Goal: Task Accomplishment & Management: Complete application form

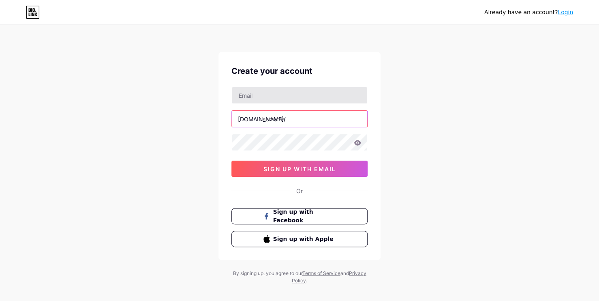
click at [277, 121] on input "text" at bounding box center [299, 119] width 135 height 16
click at [275, 116] on input "text" at bounding box center [299, 119] width 135 height 16
click at [244, 84] on div "Create your account [DOMAIN_NAME]/ 0cAFcWeA5x2P5NyjEbq17s4E0qeLLMz36JcU1OSzq9pX…" at bounding box center [300, 156] width 162 height 208
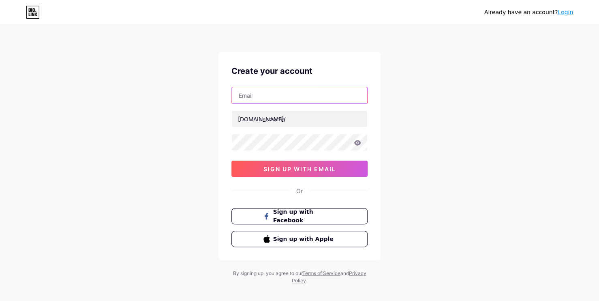
click at [246, 92] on input "text" at bounding box center [299, 95] width 135 height 16
drag, startPoint x: 388, startPoint y: 142, endPoint x: 383, endPoint y: 144, distance: 4.7
click at [388, 142] on div "Already have an account? Login Create your account [DOMAIN_NAME]/ 0cAFcWeA5x2P5…" at bounding box center [299, 155] width 599 height 310
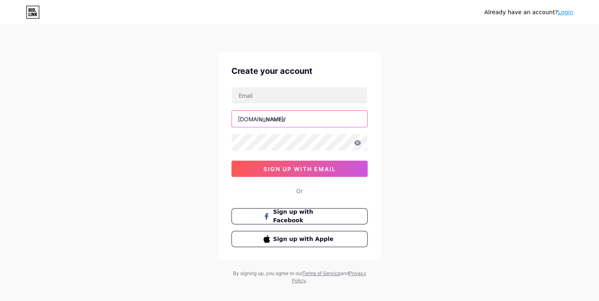
click at [275, 117] on input "text" at bounding box center [299, 119] width 135 height 16
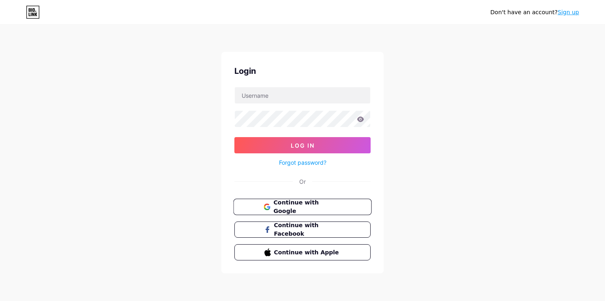
click at [288, 203] on span "Continue with Google" at bounding box center [307, 206] width 68 height 17
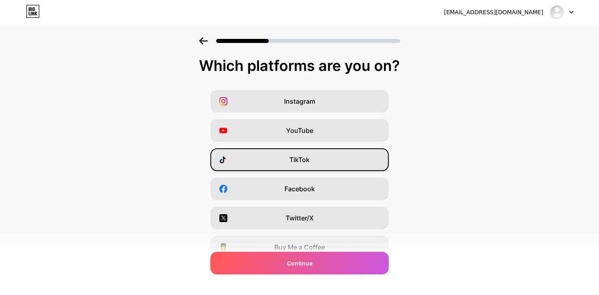
click at [306, 155] on span "TikTok" at bounding box center [300, 160] width 20 height 10
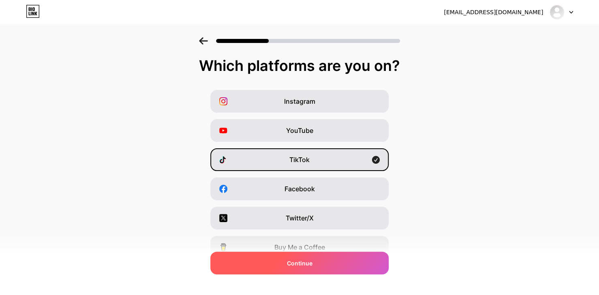
click at [315, 262] on div "Continue" at bounding box center [299, 263] width 178 height 23
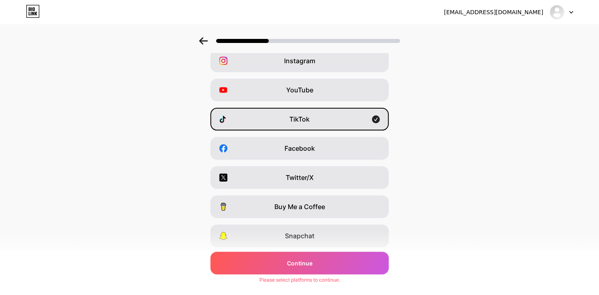
scroll to position [81, 0]
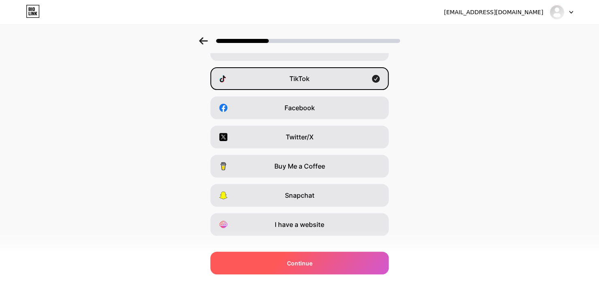
click at [316, 265] on div "Continue" at bounding box center [299, 263] width 178 height 23
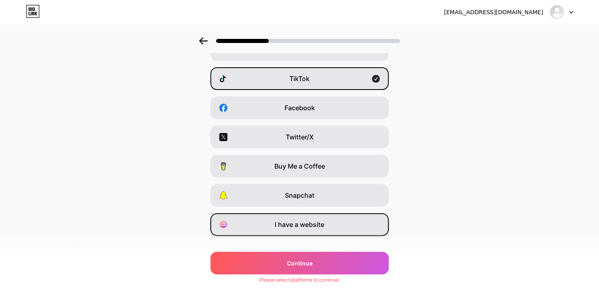
scroll to position [0, 0]
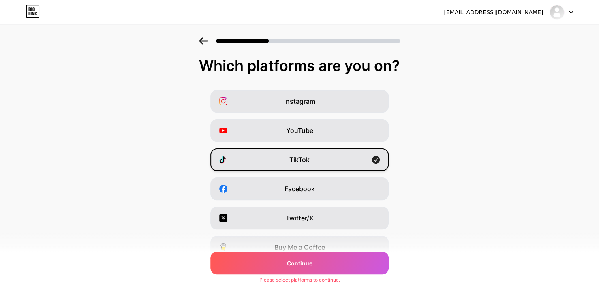
click at [310, 161] on span "TikTok" at bounding box center [300, 160] width 20 height 10
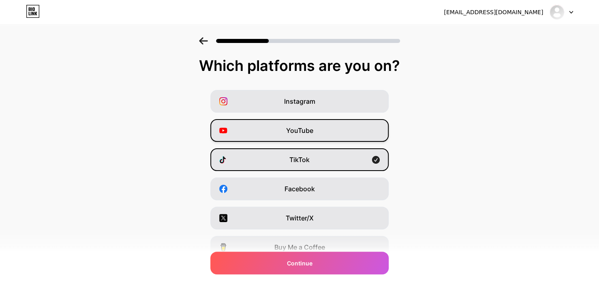
drag, startPoint x: 310, startPoint y: 128, endPoint x: 311, endPoint y: 113, distance: 15.1
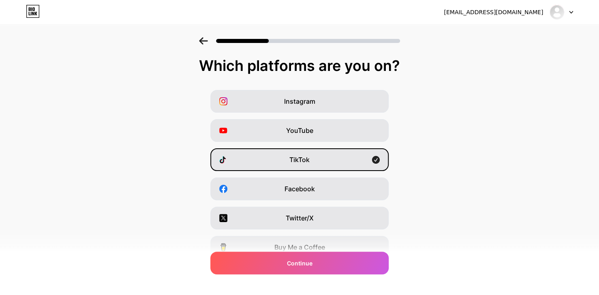
click at [310, 127] on span "YouTube" at bounding box center [299, 131] width 27 height 10
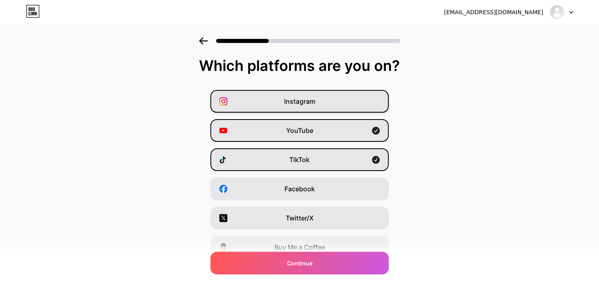
click at [313, 105] on span "Instagram" at bounding box center [299, 102] width 31 height 10
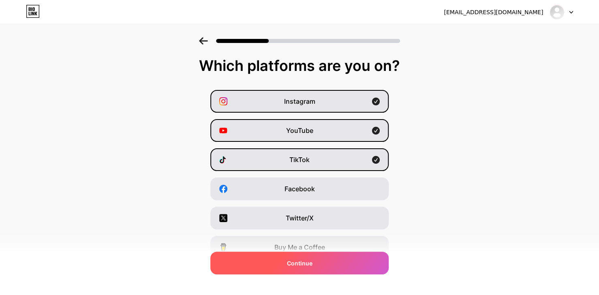
click at [340, 267] on div "Continue" at bounding box center [299, 263] width 178 height 23
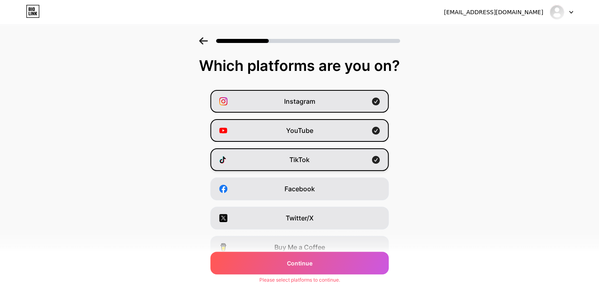
click at [347, 160] on div "TikTok" at bounding box center [299, 159] width 178 height 23
click at [347, 159] on div "TikTok" at bounding box center [299, 159] width 178 height 23
click at [356, 275] on div "Snapchat" at bounding box center [299, 276] width 178 height 23
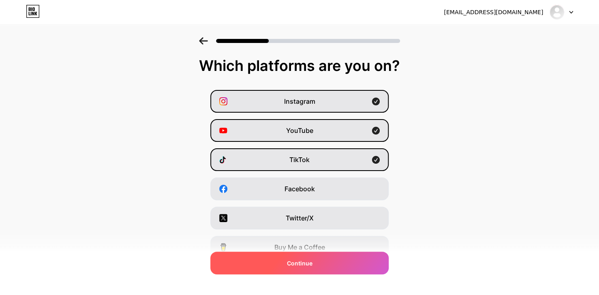
click at [354, 260] on div "Continue" at bounding box center [299, 263] width 178 height 23
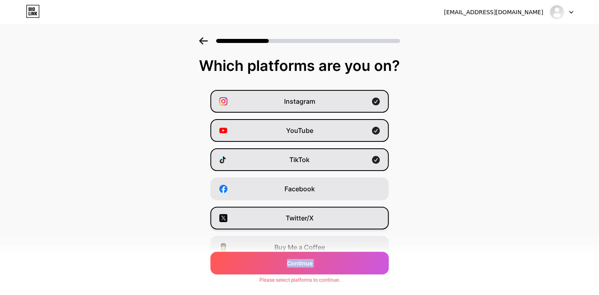
scroll to position [95, 0]
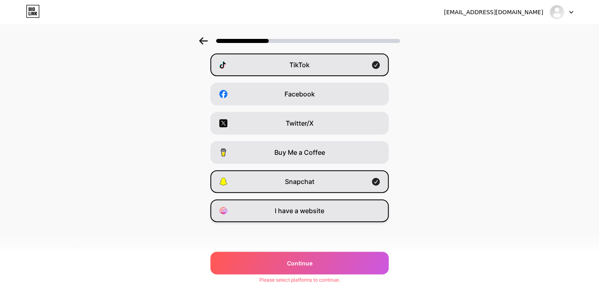
click at [324, 206] on span "I have a website" at bounding box center [299, 211] width 49 height 10
click at [318, 177] on div "Snapchat" at bounding box center [299, 181] width 178 height 23
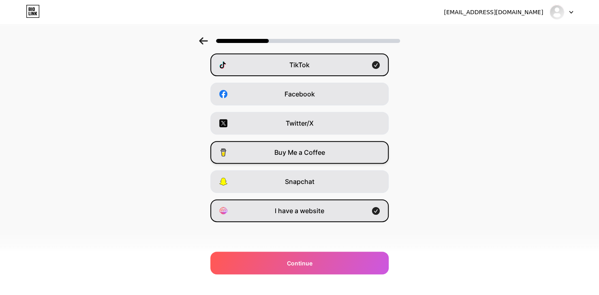
click at [313, 148] on span "Buy Me a Coffee" at bounding box center [300, 153] width 51 height 10
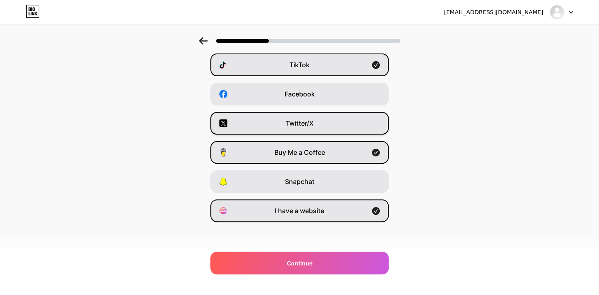
click at [309, 121] on span "Twitter/X" at bounding box center [300, 123] width 28 height 10
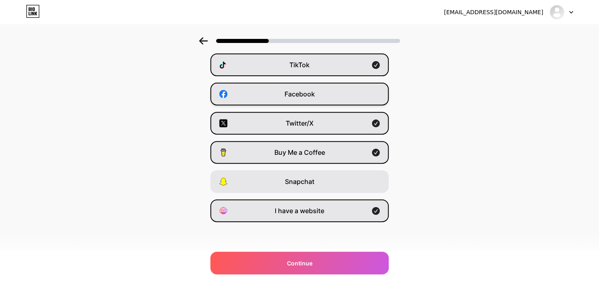
click at [304, 99] on div "Facebook" at bounding box center [299, 94] width 178 height 23
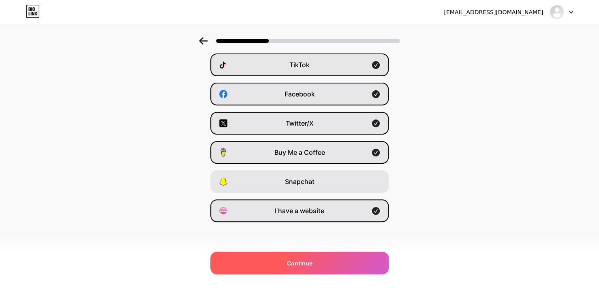
click at [335, 260] on div "Continue" at bounding box center [299, 263] width 178 height 23
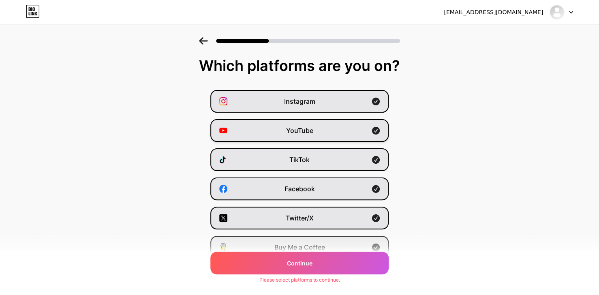
click at [251, 124] on div "YouTube" at bounding box center [299, 130] width 178 height 23
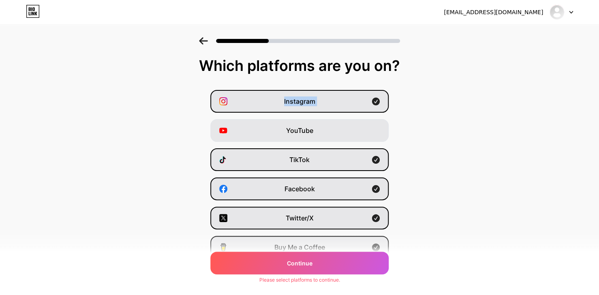
drag, startPoint x: 263, startPoint y: 117, endPoint x: 277, endPoint y: 115, distance: 14.3
copy div "Instagram"
drag, startPoint x: 230, startPoint y: 158, endPoint x: 258, endPoint y: 163, distance: 28.1
click at [231, 159] on div at bounding box center [226, 160] width 15 height 8
click at [264, 165] on div "TikTok" at bounding box center [299, 159] width 178 height 23
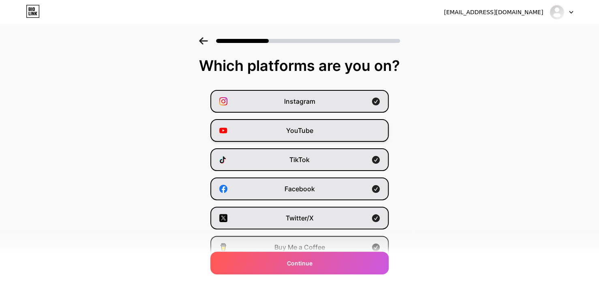
drag, startPoint x: 270, startPoint y: 167, endPoint x: 255, endPoint y: 131, distance: 39.8
click at [255, 131] on div "YouTube" at bounding box center [299, 130] width 178 height 23
click at [257, 130] on div "YouTube" at bounding box center [299, 130] width 178 height 23
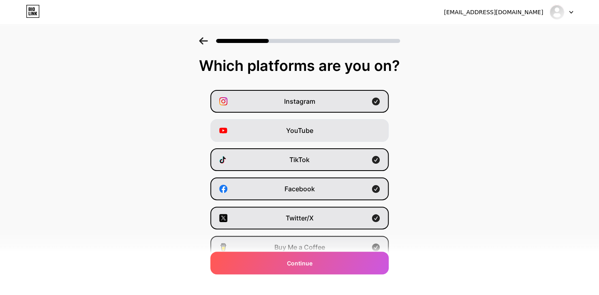
drag, startPoint x: 257, startPoint y: 130, endPoint x: 451, endPoint y: 132, distance: 193.4
drag, startPoint x: 451, startPoint y: 132, endPoint x: 348, endPoint y: 177, distance: 112.0
drag, startPoint x: 348, startPoint y: 177, endPoint x: 319, endPoint y: 184, distance: 30.1
drag, startPoint x: 319, startPoint y: 184, endPoint x: 298, endPoint y: 206, distance: 30.1
drag, startPoint x: 298, startPoint y: 206, endPoint x: 281, endPoint y: 97, distance: 110.4
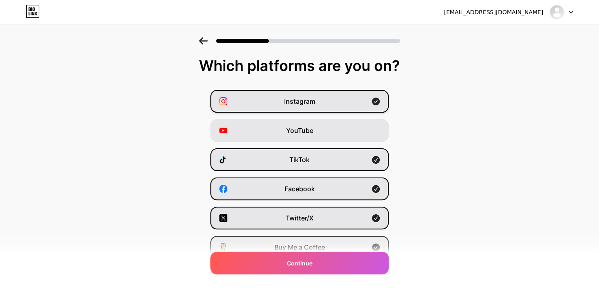
click at [281, 97] on div "Instagram" at bounding box center [299, 101] width 178 height 23
drag, startPoint x: 284, startPoint y: 101, endPoint x: 287, endPoint y: 106, distance: 5.8
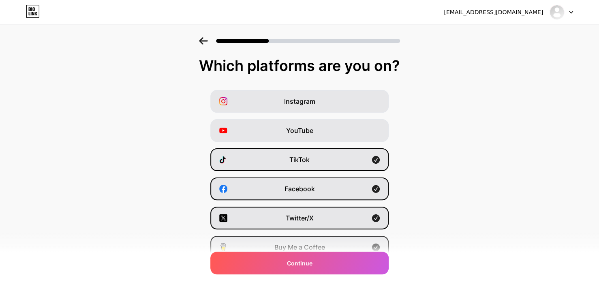
drag, startPoint x: 287, startPoint y: 106, endPoint x: 198, endPoint y: 112, distance: 89.5
click at [215, 109] on div "Instagram" at bounding box center [299, 101] width 178 height 23
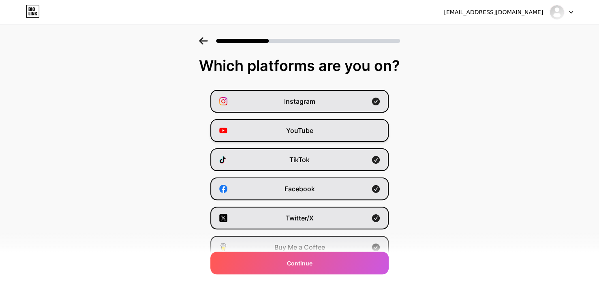
click at [329, 132] on div "YouTube" at bounding box center [299, 130] width 178 height 23
click at [293, 283] on div "Snapchat" at bounding box center [299, 276] width 178 height 23
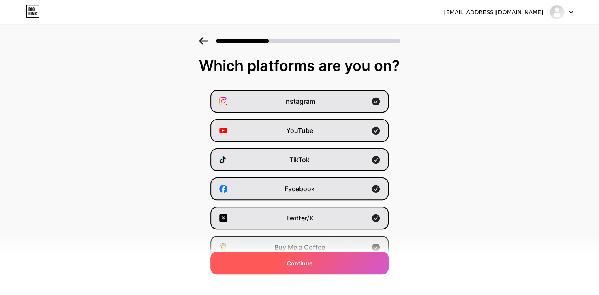
click at [292, 264] on span "Continue" at bounding box center [300, 263] width 26 height 9
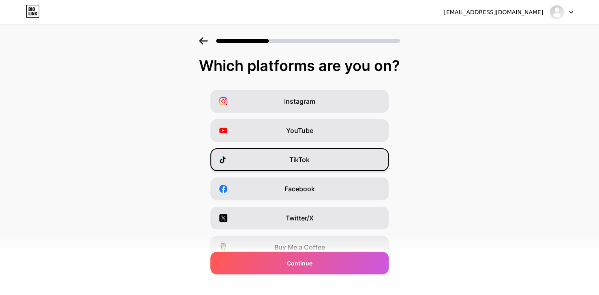
click at [290, 159] on div "TikTok" at bounding box center [299, 159] width 178 height 23
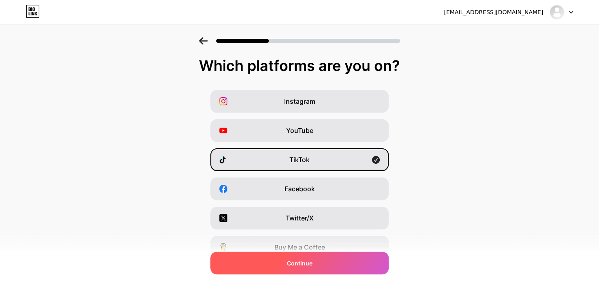
click at [304, 254] on div "Continue" at bounding box center [299, 263] width 178 height 23
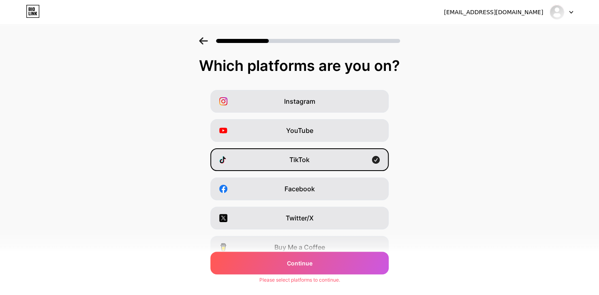
click at [571, 17] on div at bounding box center [562, 12] width 24 height 15
click at [28, 12] on icon at bounding box center [33, 11] width 14 height 13
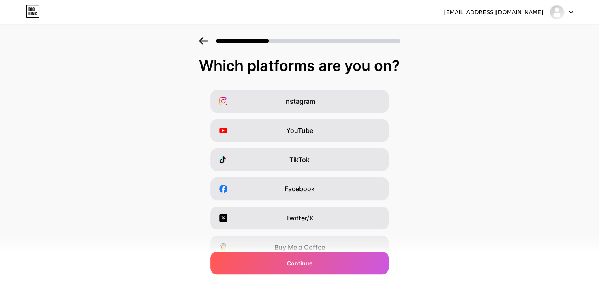
click at [206, 36] on div at bounding box center [299, 38] width 599 height 28
click at [207, 42] on icon at bounding box center [203, 40] width 9 height 7
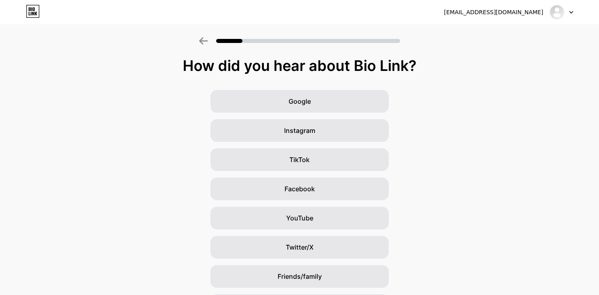
click at [206, 43] on icon at bounding box center [203, 40] width 9 height 7
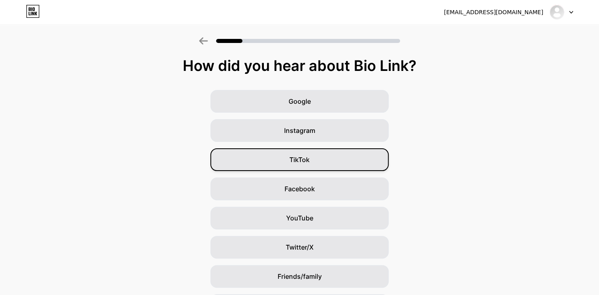
click at [315, 149] on div "TikTok" at bounding box center [299, 159] width 178 height 23
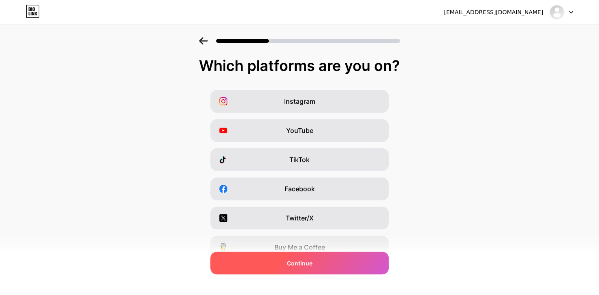
click at [333, 261] on div "Continue" at bounding box center [299, 263] width 178 height 23
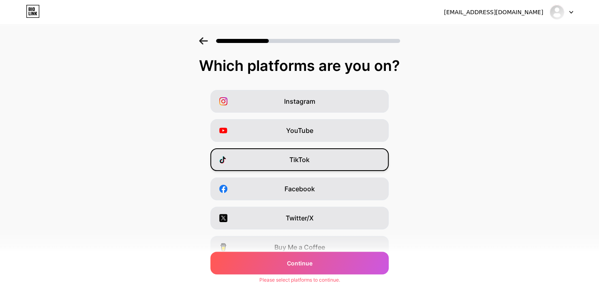
click at [317, 167] on div "TikTok" at bounding box center [299, 159] width 178 height 23
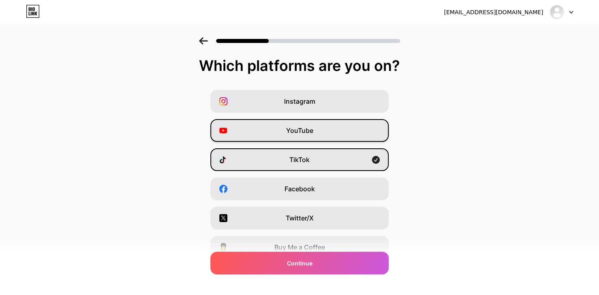
click at [309, 125] on div "YouTube" at bounding box center [299, 130] width 178 height 23
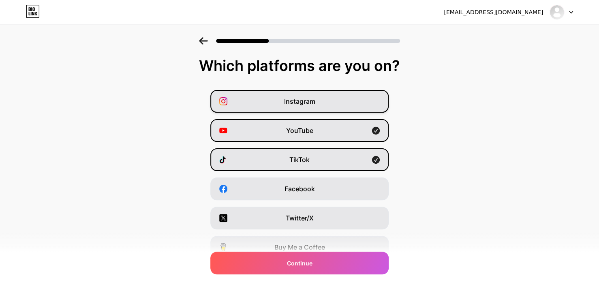
click at [307, 100] on span "Instagram" at bounding box center [299, 102] width 31 height 10
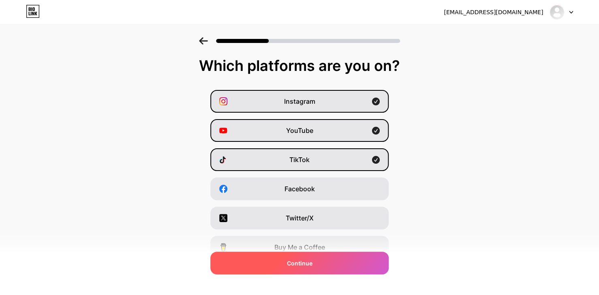
click at [292, 261] on span "Continue" at bounding box center [300, 263] width 26 height 9
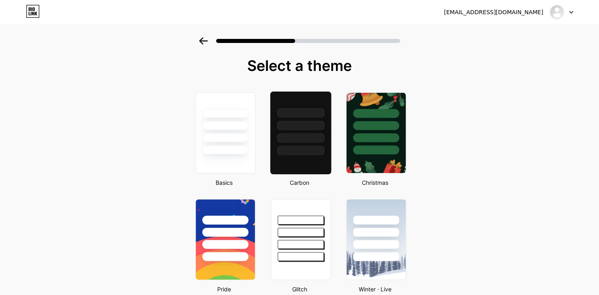
click at [310, 151] on div at bounding box center [300, 150] width 47 height 9
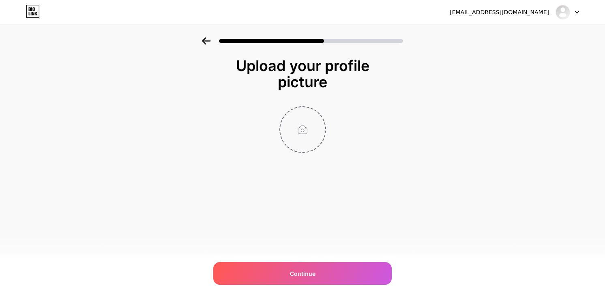
click at [307, 129] on input "file" at bounding box center [302, 129] width 45 height 45
click at [291, 142] on input "file" at bounding box center [302, 129] width 45 height 45
type input "C:\fakepath\Imagem do WhatsApp de 2025-09-15 à(s) 20.02.46_ba43733f.jpg"
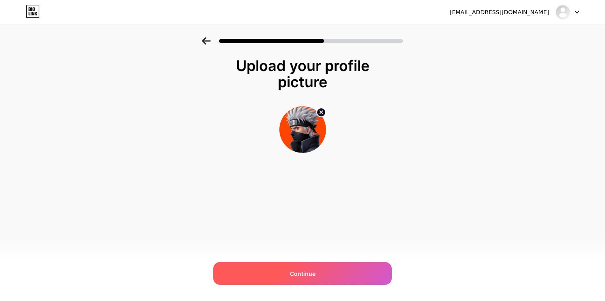
click at [327, 275] on div "Continue" at bounding box center [302, 273] width 178 height 23
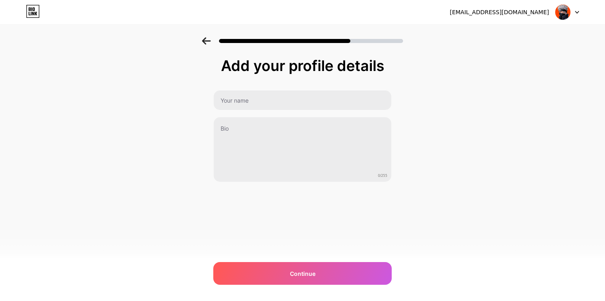
click at [268, 110] on div "0/255" at bounding box center [302, 136] width 178 height 92
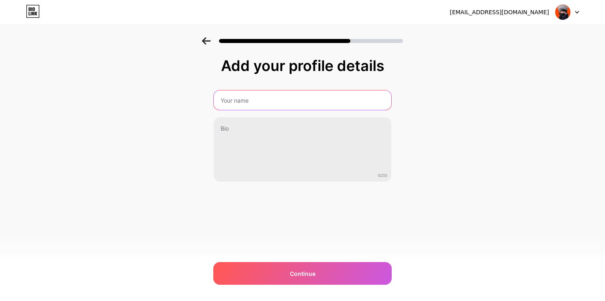
click at [269, 107] on input "text" at bounding box center [303, 99] width 178 height 19
type input "Hatake Store"
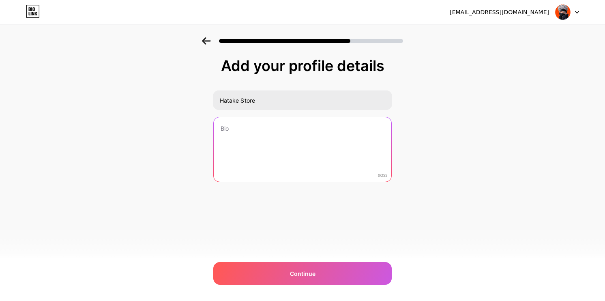
click at [295, 142] on textarea at bounding box center [303, 149] width 178 height 65
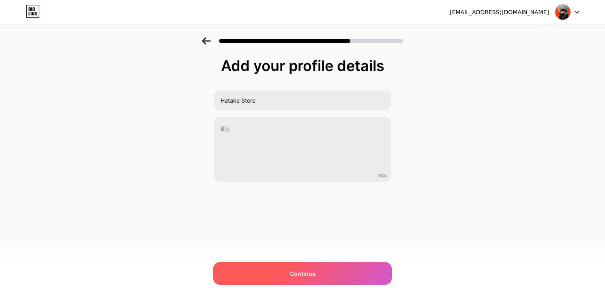
click at [271, 269] on div "Continue" at bounding box center [302, 273] width 178 height 23
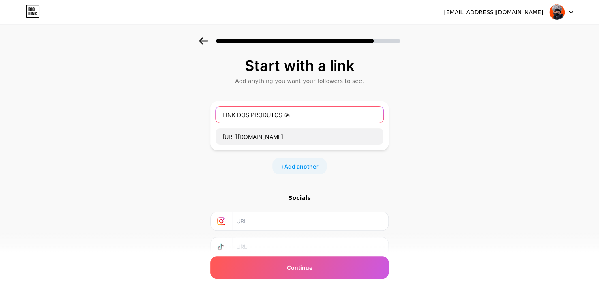
click at [287, 115] on input "LINK DOS PRODUTOS 🛍" at bounding box center [300, 115] width 168 height 16
click at [313, 112] on input "LINK DOS PRODUTOS 🛍" at bounding box center [300, 115] width 168 height 16
click at [316, 113] on input "LINK DOS PRODUTOS 🛍" at bounding box center [300, 115] width 168 height 16
click at [353, 71] on div "Start with a link" at bounding box center [300, 66] width 170 height 16
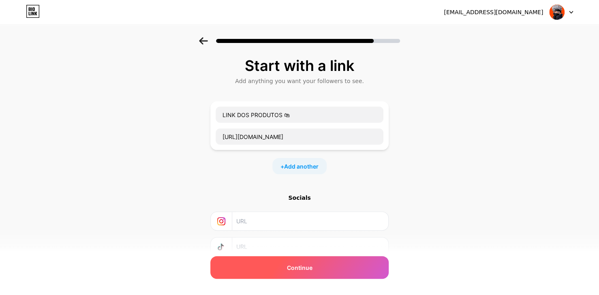
click at [310, 269] on span "Continue" at bounding box center [300, 268] width 26 height 9
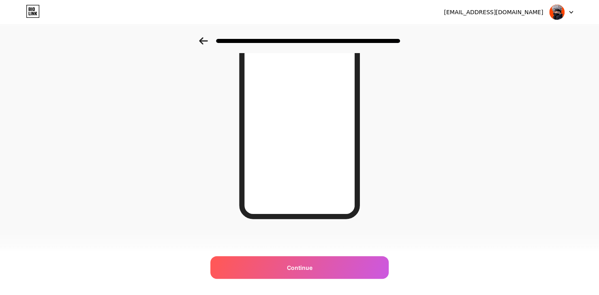
scroll to position [31, 0]
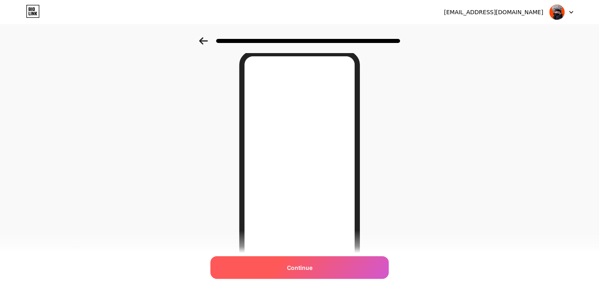
click at [313, 267] on span "Continue" at bounding box center [300, 268] width 26 height 9
